Goal: Download file/media

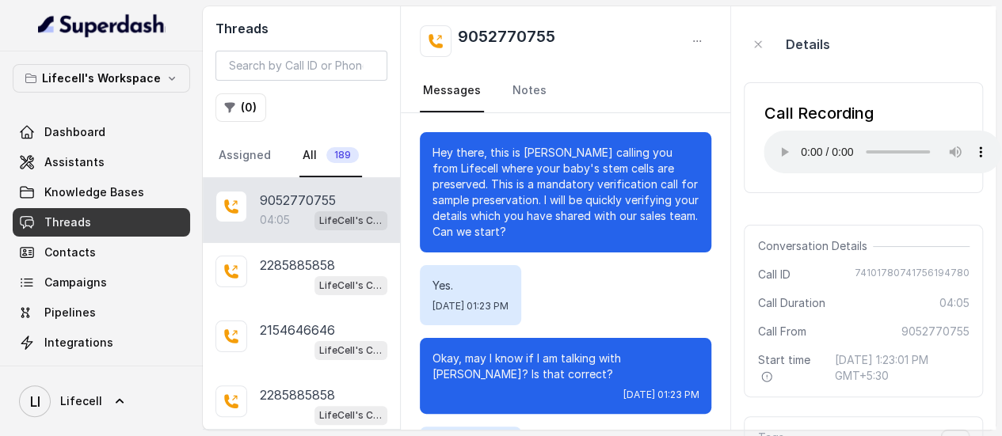
scroll to position [2838, 0]
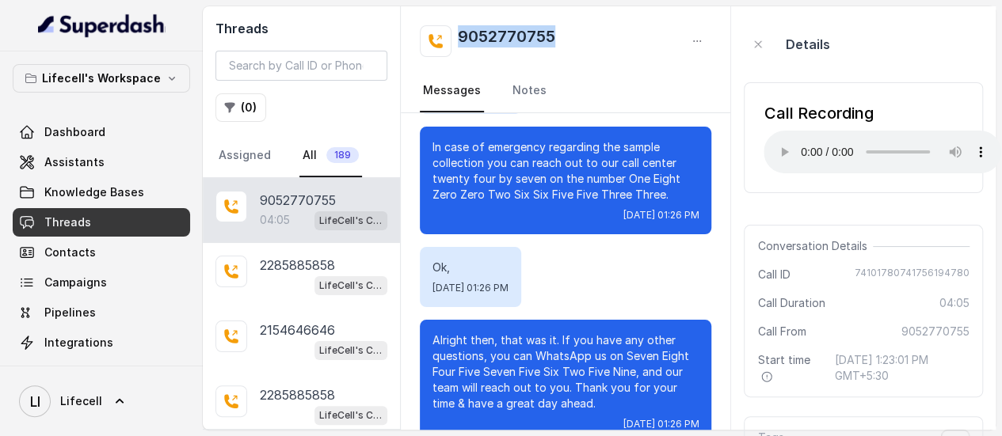
drag, startPoint x: 572, startPoint y: 36, endPoint x: 458, endPoint y: 39, distance: 114.1
click at [458, 39] on div "9052770755" at bounding box center [565, 41] width 291 height 32
copy h2 "9052770755"
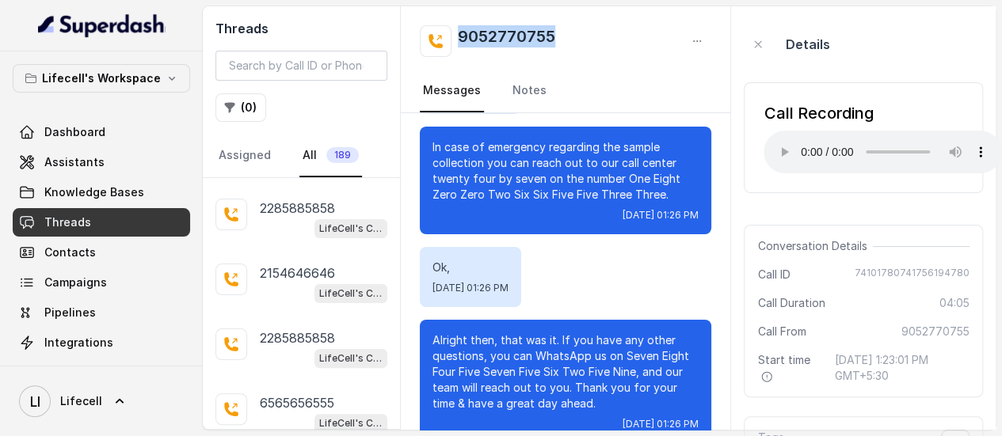
scroll to position [0, 0]
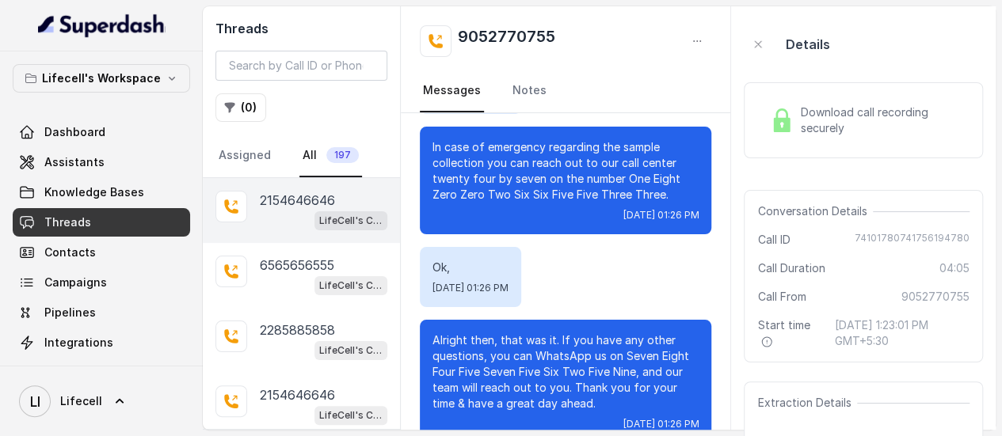
click at [291, 197] on p "2154646646" at bounding box center [297, 200] width 75 height 19
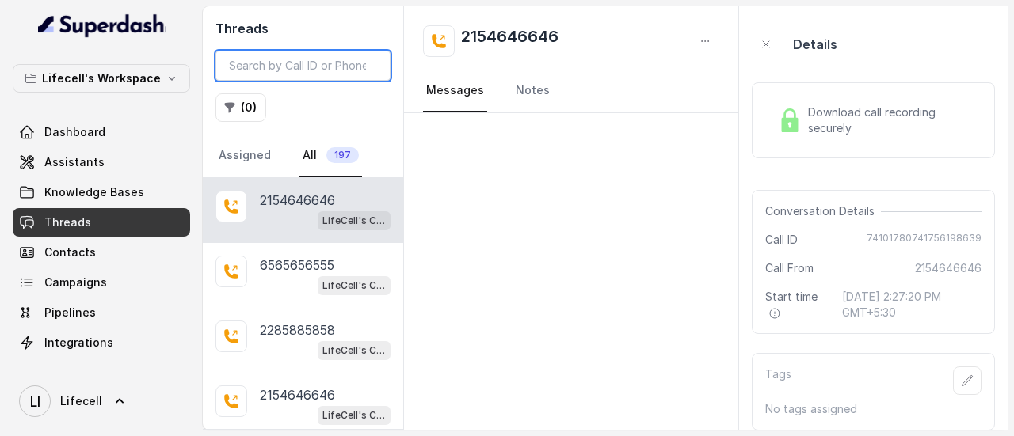
click at [352, 64] on input "search" at bounding box center [302, 66] width 175 height 30
paste input "9898347891"
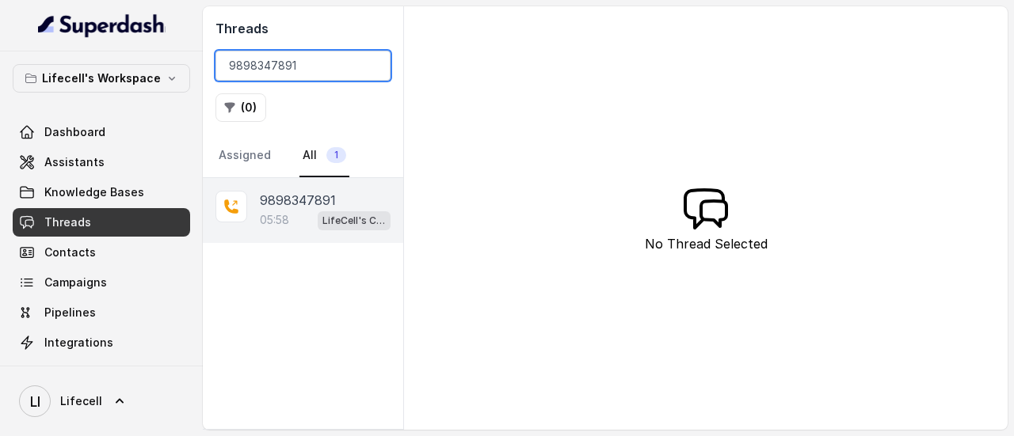
type input "9898347891"
click at [307, 210] on div "05:58 LifeCell's Call Assistant" at bounding box center [325, 220] width 131 height 21
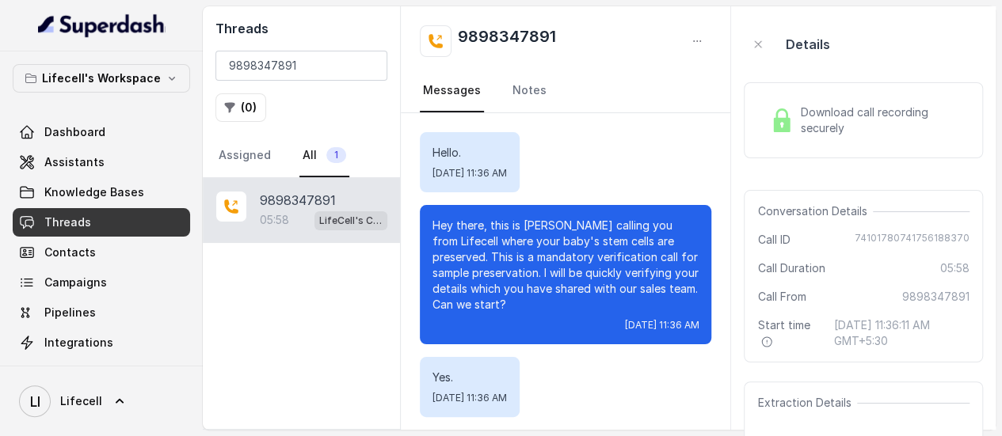
scroll to position [4248, 0]
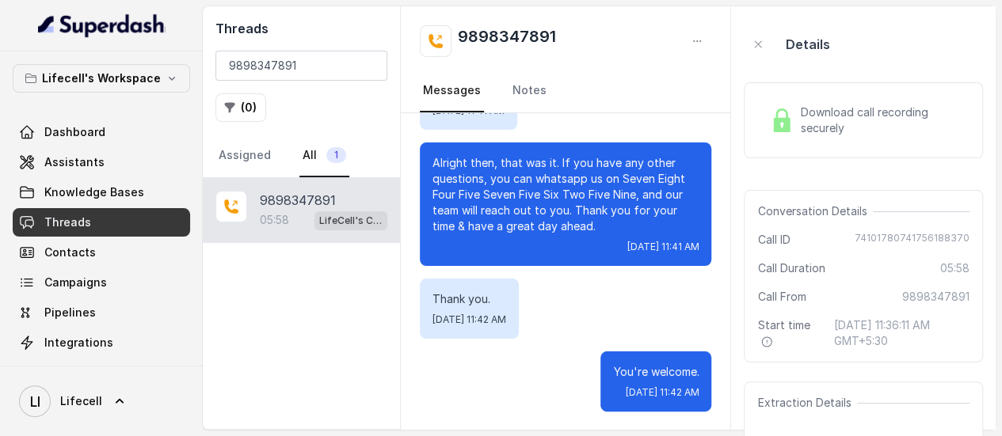
click at [846, 115] on span "Download call recording securely" at bounding box center [881, 121] width 163 height 32
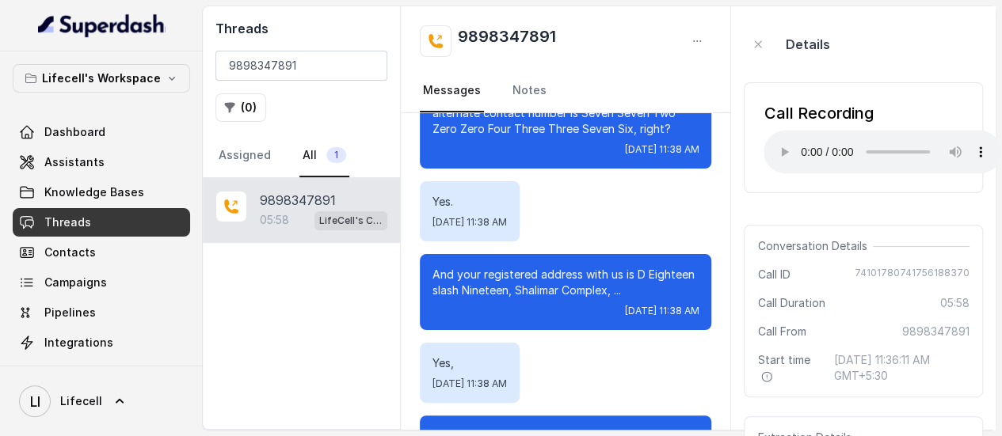
scroll to position [1635, 0]
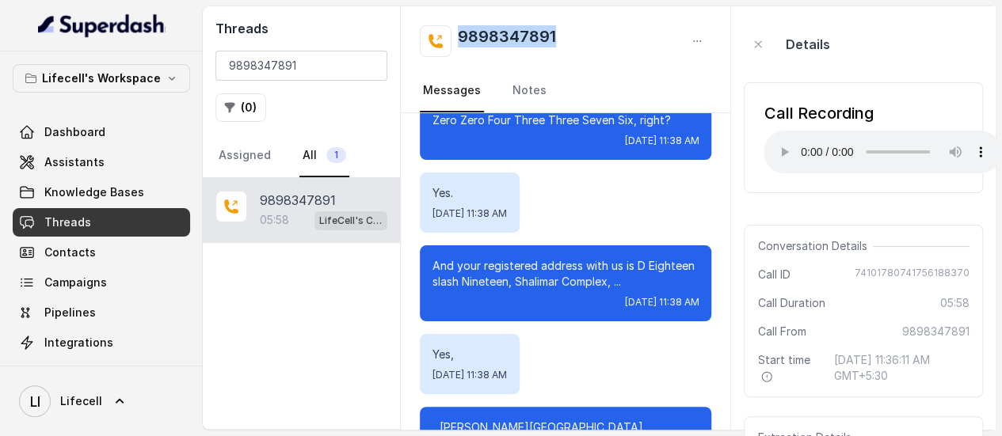
drag, startPoint x: 567, startPoint y: 36, endPoint x: 463, endPoint y: 34, distance: 104.6
click at [463, 34] on div "9898347891" at bounding box center [565, 41] width 291 height 32
copy h2 "9898347891"
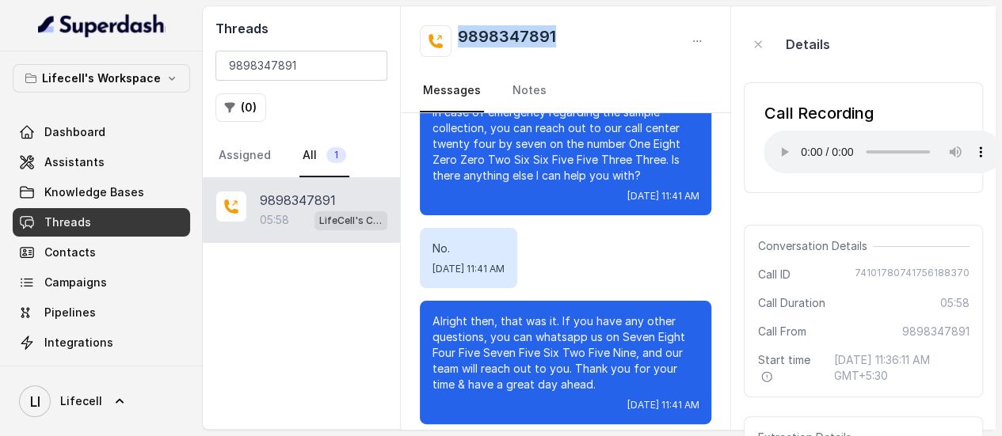
scroll to position [4114, 0]
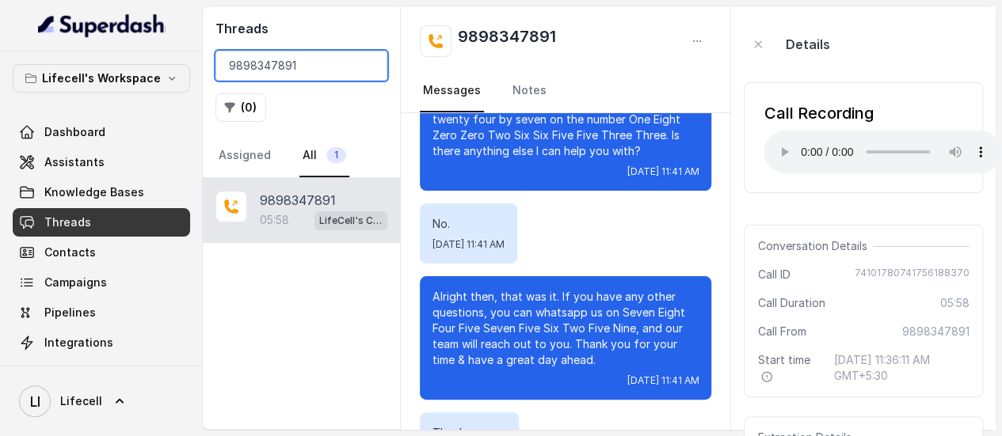
click at [303, 67] on input "9898347891" at bounding box center [301, 66] width 172 height 30
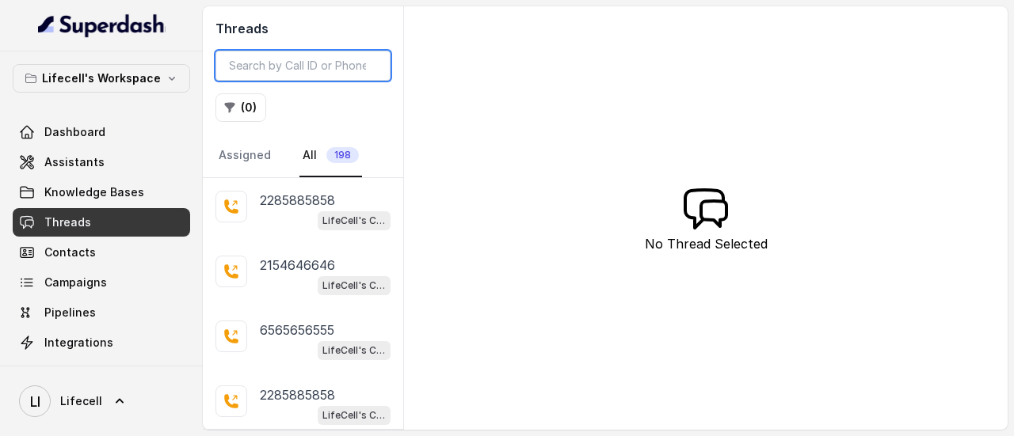
click at [312, 77] on input "search" at bounding box center [302, 66] width 175 height 30
paste input "9052770755"
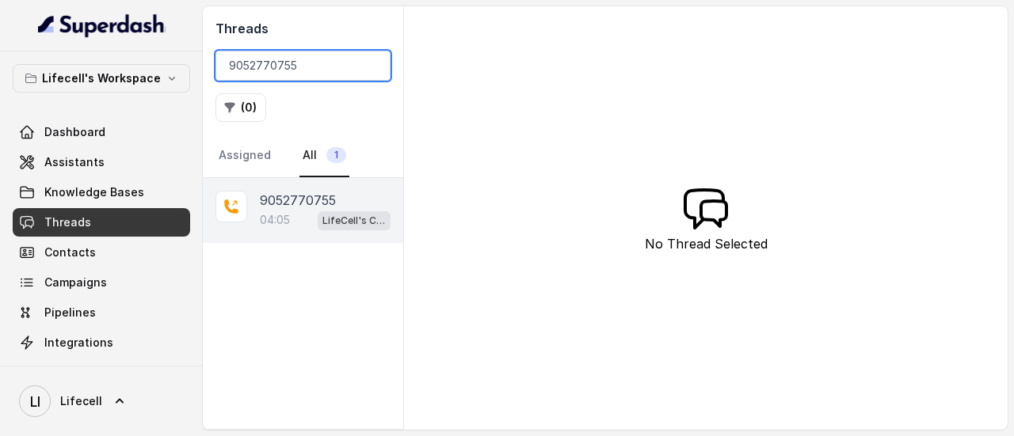
type input "9052770755"
click at [309, 210] on div "04:05 LifeCell's Call Assistant" at bounding box center [325, 220] width 131 height 21
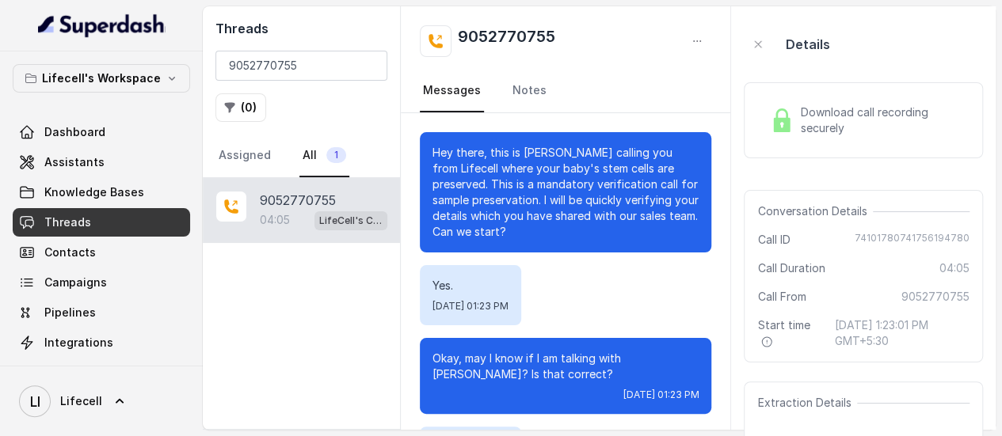
click at [831, 123] on span "Download call recording securely" at bounding box center [881, 121] width 163 height 32
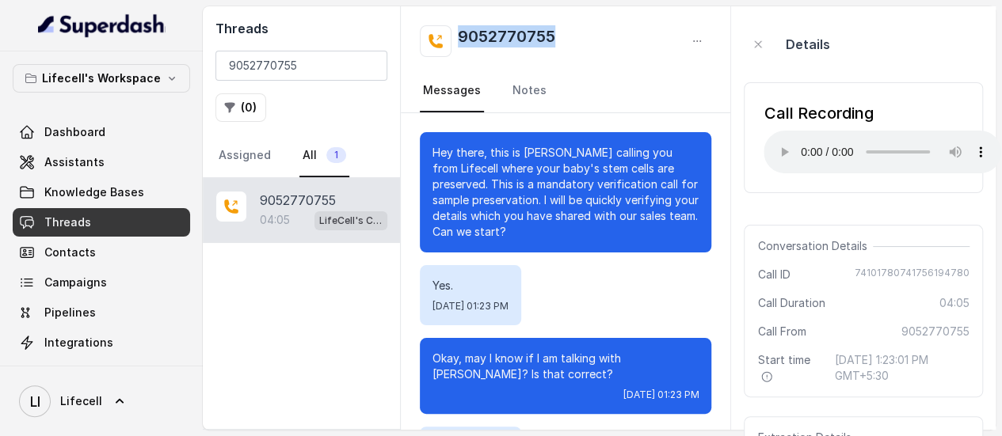
drag, startPoint x: 578, startPoint y: 29, endPoint x: 454, endPoint y: 43, distance: 125.2
click at [454, 43] on div "9052770755" at bounding box center [565, 41] width 291 height 32
copy h2 "9052770755"
click at [574, 36] on div "9052770755" at bounding box center [565, 41] width 291 height 32
drag, startPoint x: 574, startPoint y: 36, endPoint x: 455, endPoint y: 36, distance: 118.8
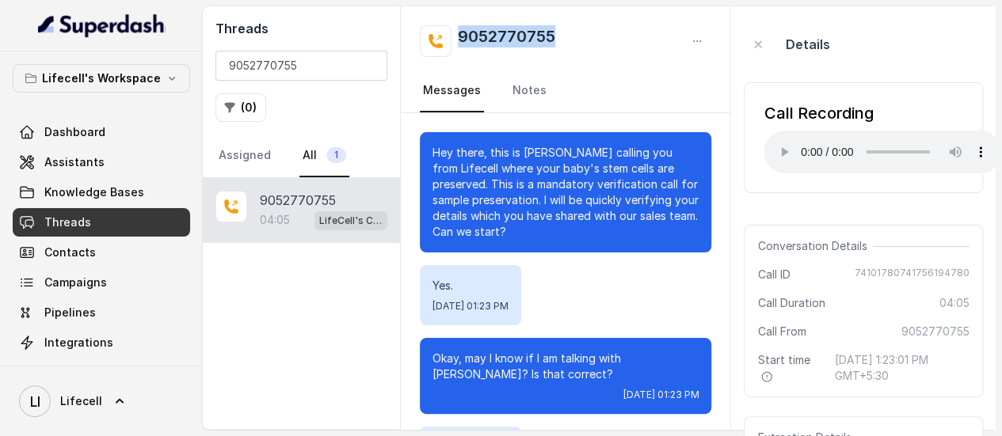
click at [455, 36] on div "9052770755" at bounding box center [565, 41] width 291 height 32
copy h2 "9052770755"
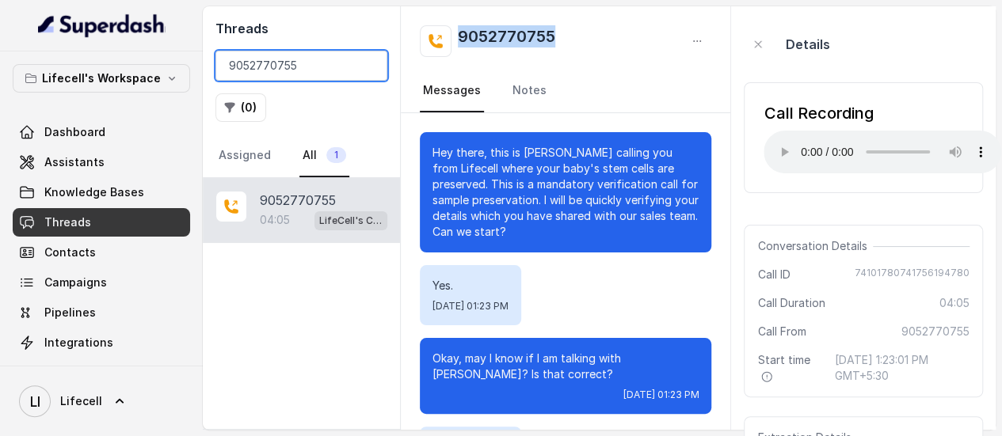
click at [368, 67] on input "9052770755" at bounding box center [301, 66] width 172 height 30
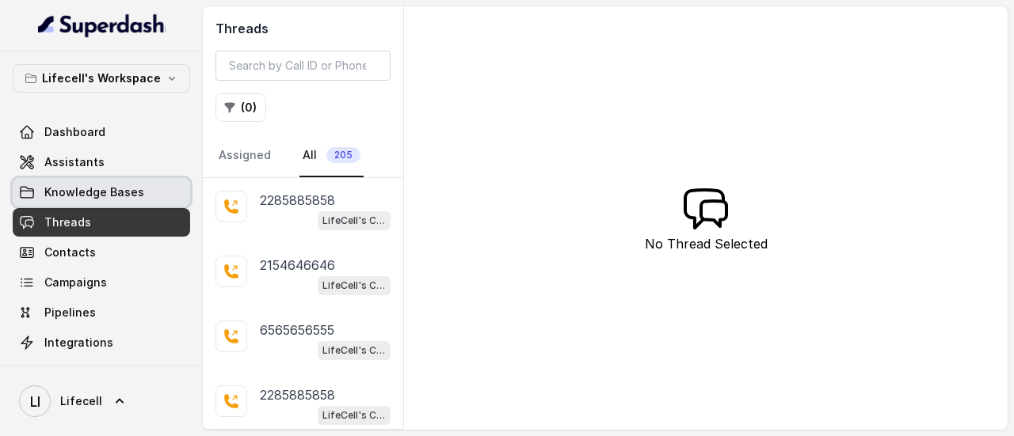
click at [108, 194] on span "Knowledge Bases" at bounding box center [94, 193] width 100 height 16
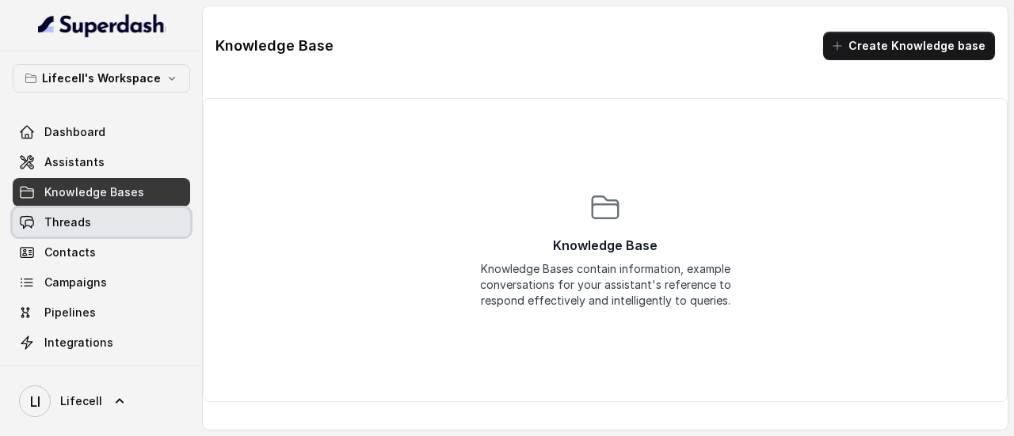
click at [79, 215] on span "Threads" at bounding box center [67, 223] width 47 height 16
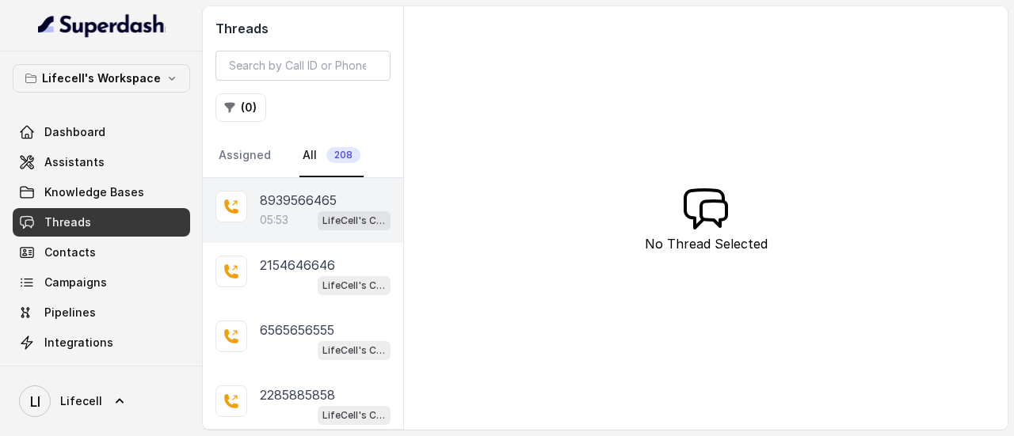
click at [299, 198] on p "8939566465" at bounding box center [298, 200] width 77 height 19
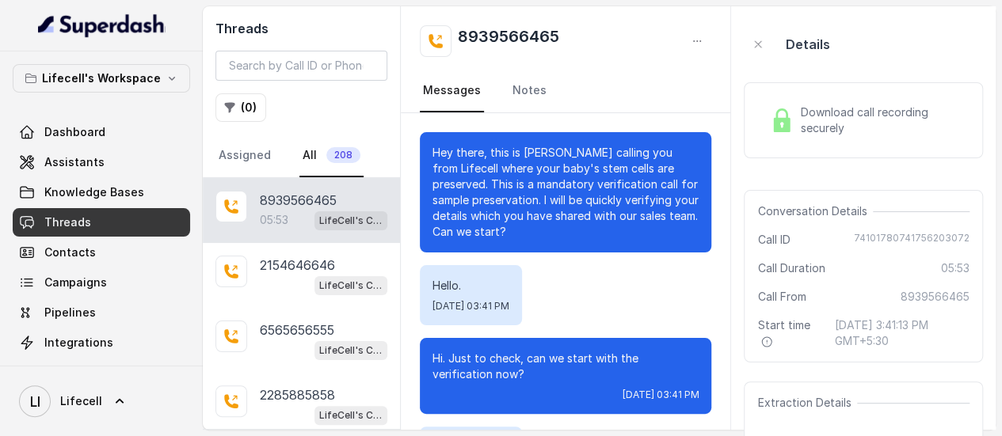
click at [830, 119] on span "Download call recording securely" at bounding box center [881, 121] width 163 height 32
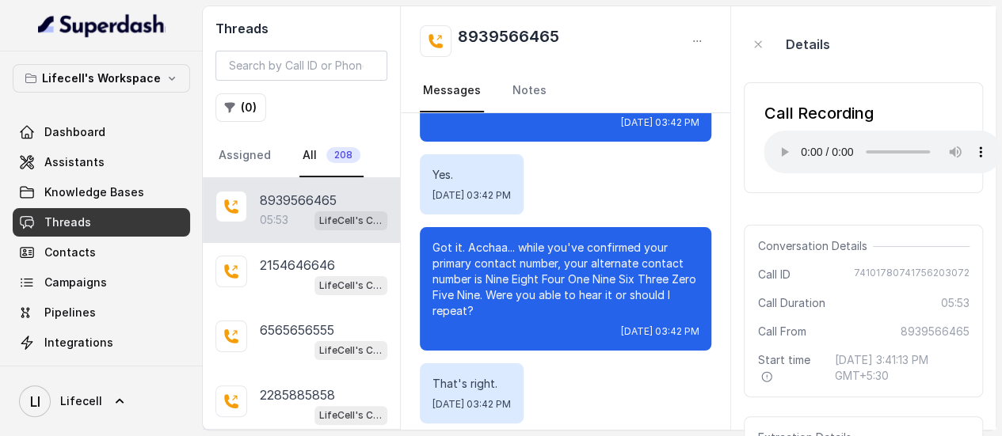
scroll to position [1295, 0]
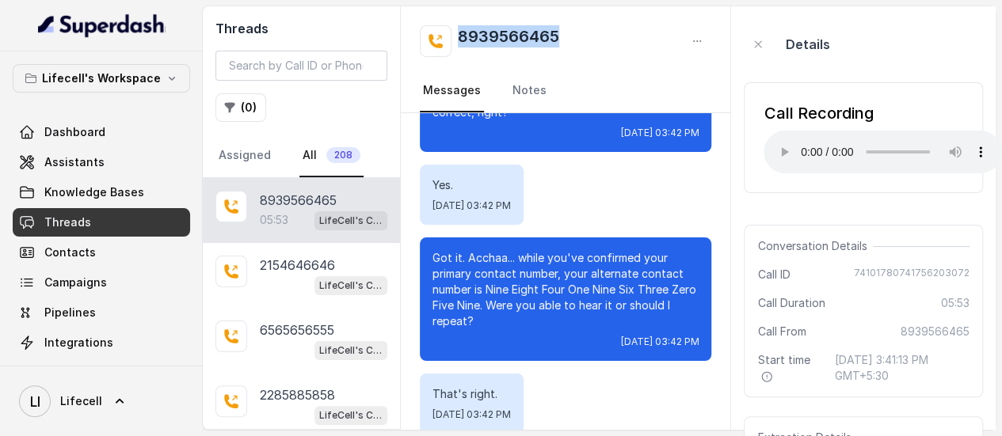
drag, startPoint x: 573, startPoint y: 38, endPoint x: 455, endPoint y: 40, distance: 118.8
click at [455, 40] on div "8939566465" at bounding box center [565, 41] width 291 height 32
copy h2 "8939566465"
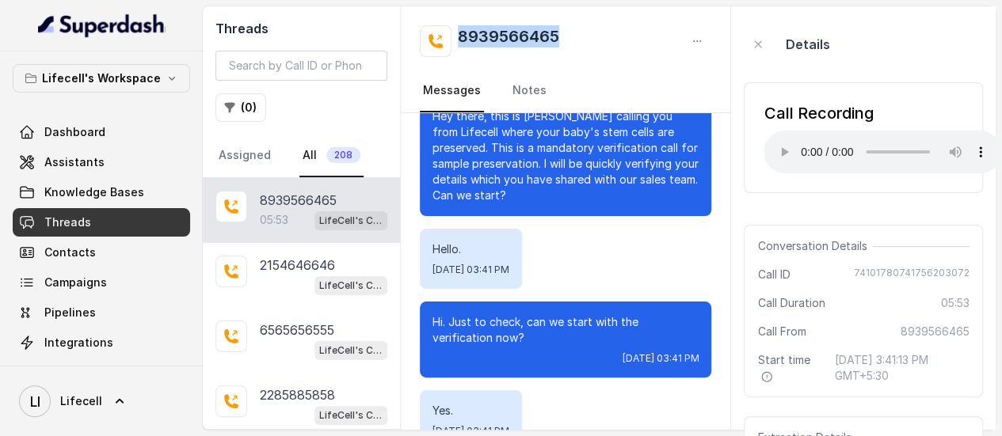
scroll to position [0, 0]
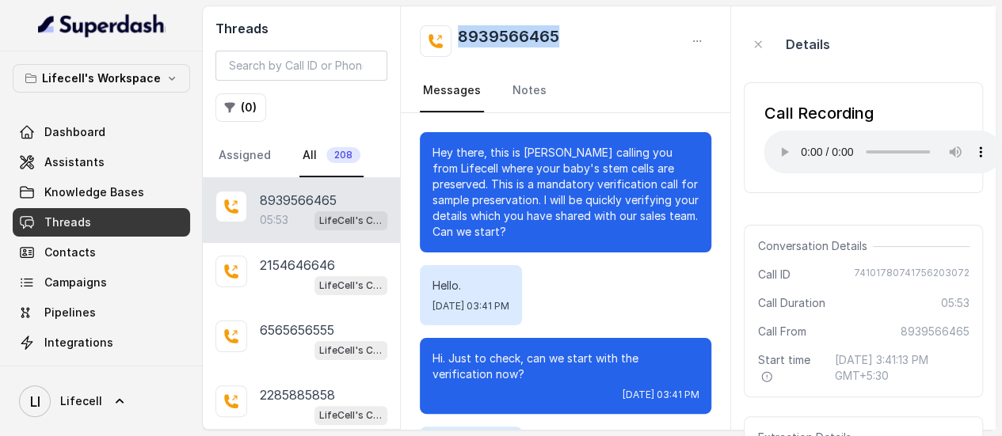
click at [578, 37] on div "8939566465" at bounding box center [565, 41] width 291 height 32
drag, startPoint x: 578, startPoint y: 37, endPoint x: 459, endPoint y: 39, distance: 118.8
click at [459, 39] on div "8939566465" at bounding box center [565, 41] width 291 height 32
copy h2 "8939566465"
